Goal: Task Accomplishment & Management: Complete application form

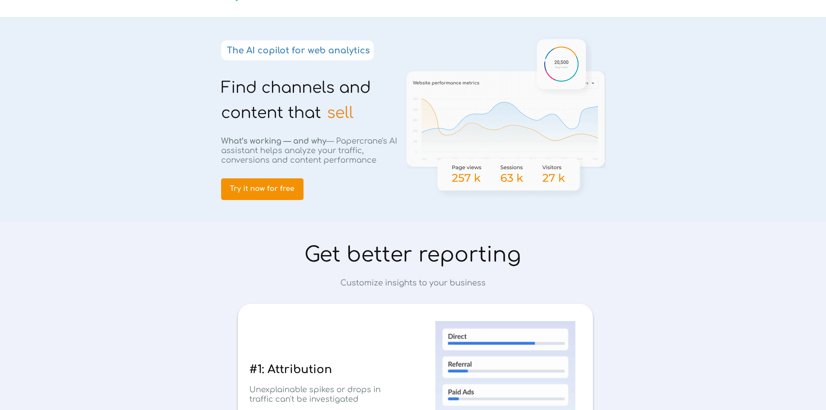
scroll to position [173, 0]
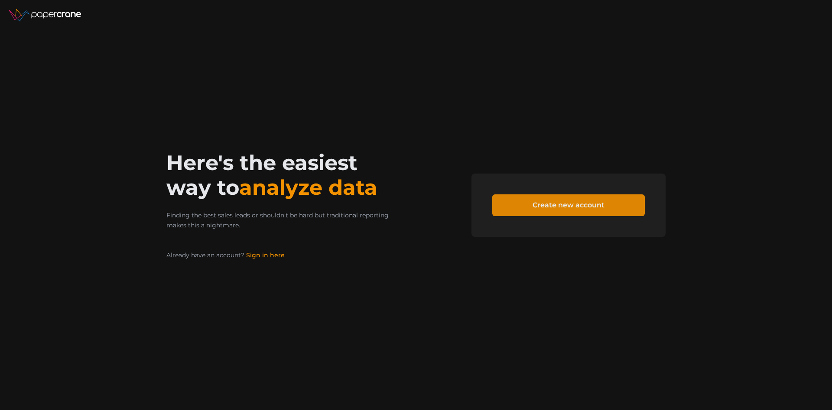
click at [508, 203] on span "Create new account" at bounding box center [568, 205] width 129 height 21
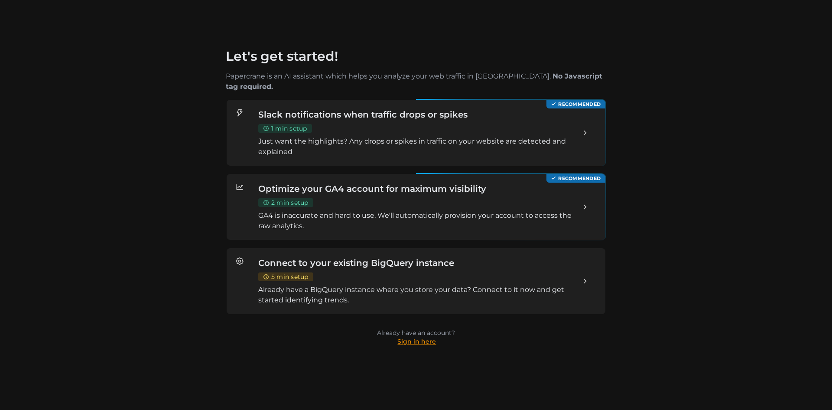
click at [417, 337] on link "Sign in here" at bounding box center [416, 341] width 39 height 8
click at [135, 267] on div "Let's get started! Papercrane is an AI assistant which helps you analyze your w…" at bounding box center [416, 202] width 652 height 307
